Goal: Find specific fact: Find specific fact

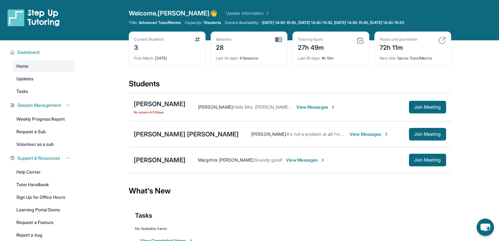
click at [163, 164] on div "[PERSON_NAME]" at bounding box center [160, 160] width 52 height 9
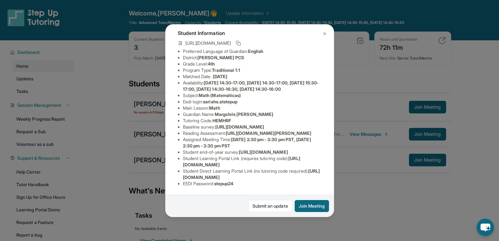
scroll to position [44, 0]
drag, startPoint x: 253, startPoint y: 101, endPoint x: 207, endPoint y: 103, distance: 46.0
click at [207, 103] on li "Eedi login : sariahs.atstepup" at bounding box center [252, 102] width 139 height 6
copy span "sariahs.atstepup"
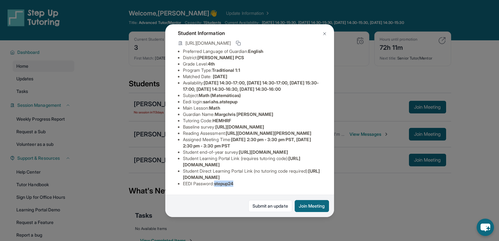
drag, startPoint x: 240, startPoint y: 180, endPoint x: 218, endPoint y: 179, distance: 22.4
click at [218, 180] on li "EEDI Password : stepup24" at bounding box center [252, 183] width 139 height 6
copy span "stepup24"
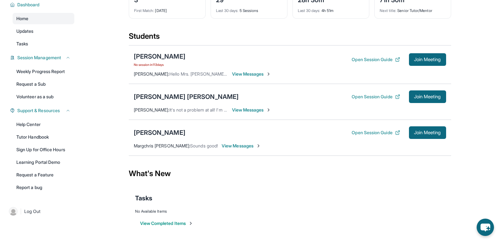
scroll to position [48, 0]
